Goal: Task Accomplishment & Management: Complete application form

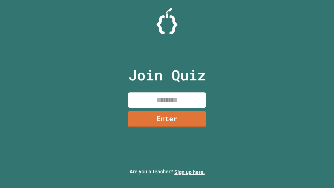
click at [189, 172] on link "Sign up here." at bounding box center [189, 172] width 31 height 6
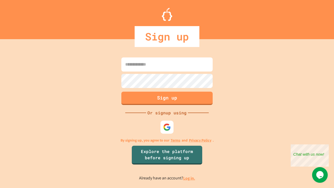
click at [189, 178] on link "Log in." at bounding box center [189, 177] width 12 height 5
